Goal: Communication & Community: Share content

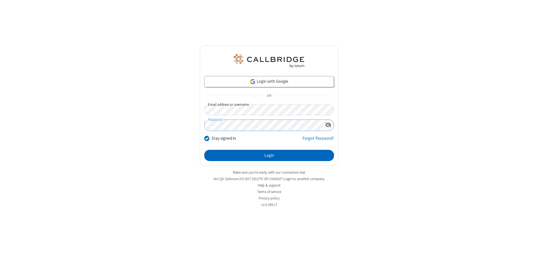
click at [269, 155] on button "Login" at bounding box center [269, 155] width 130 height 11
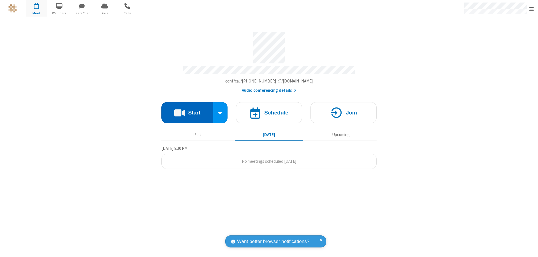
click at [187, 110] on button "Start" at bounding box center [187, 112] width 52 height 21
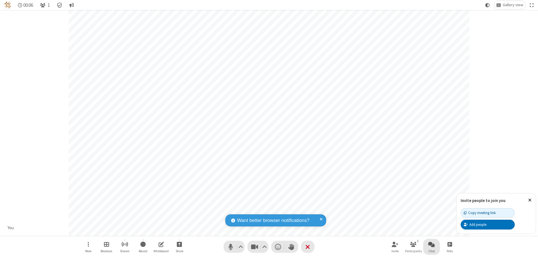
click at [432, 244] on span "Open chat" at bounding box center [431, 243] width 7 height 7
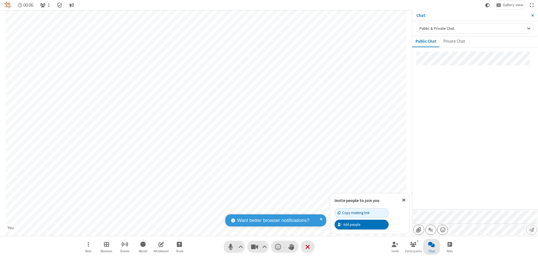
type input "C:\fakepath\doc_test.docx"
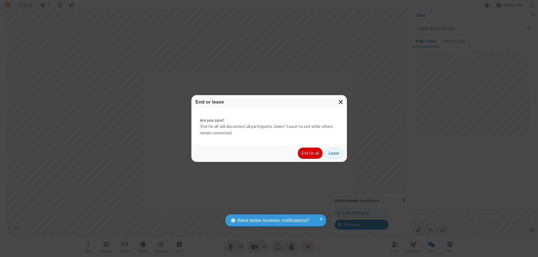
click at [311, 153] on button "End for all" at bounding box center [310, 152] width 25 height 11
